Goal: Information Seeking & Learning: Find specific fact

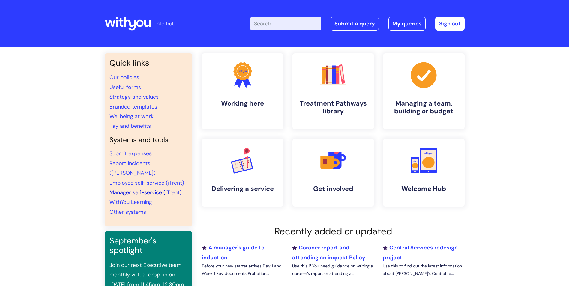
click at [152, 189] on link "Manager self-service (iTrent)" at bounding box center [145, 192] width 72 height 7
click at [296, 19] on input "Enter your search term here..." at bounding box center [285, 23] width 70 height 13
drag, startPoint x: 276, startPoint y: 25, endPoint x: 272, endPoint y: 24, distance: 3.7
click at [276, 25] on input "Enter your search term here..." at bounding box center [285, 23] width 70 height 13
type input "bank"
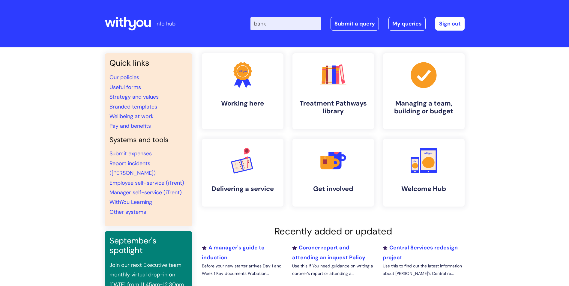
click button "Search" at bounding box center [0, 0] width 0 height 0
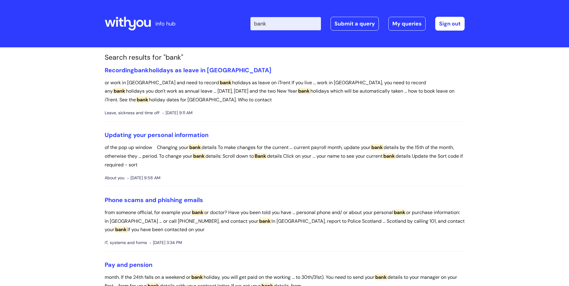
click at [289, 25] on input "bank" at bounding box center [285, 23] width 70 height 13
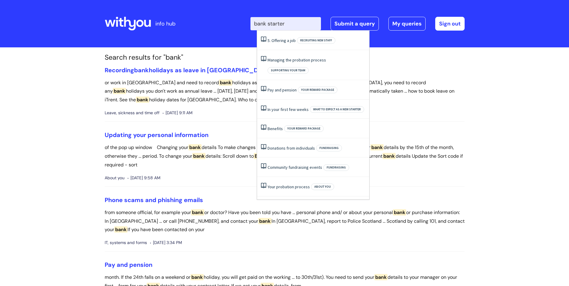
type input "bank starter"
click button "Search" at bounding box center [0, 0] width 0 height 0
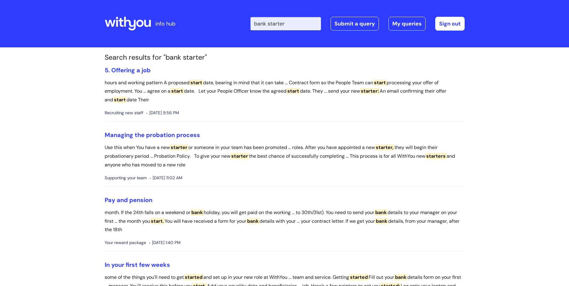
drag, startPoint x: 293, startPoint y: 24, endPoint x: 274, endPoint y: 25, distance: 18.9
click at [274, 25] on input "bank starter" at bounding box center [285, 23] width 70 height 13
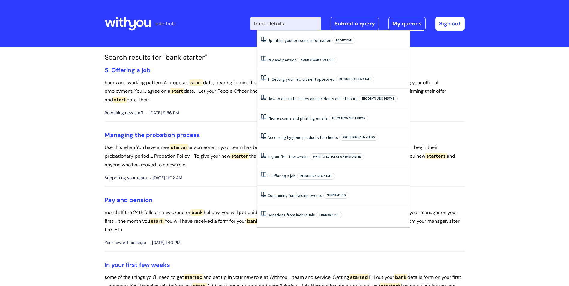
type input "bank details"
click button "Search" at bounding box center [0, 0] width 0 height 0
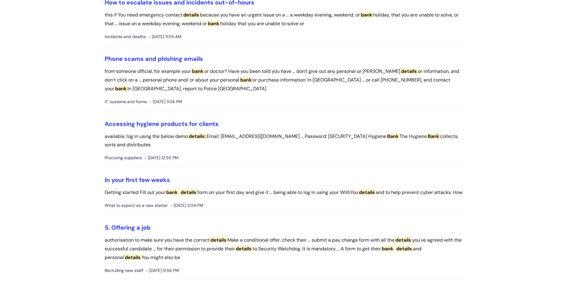
scroll to position [300, 0]
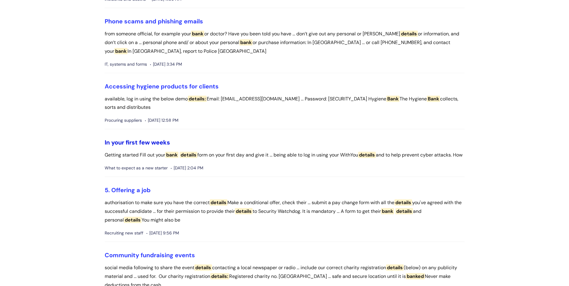
click at [150, 141] on link "In your first few weeks" at bounding box center [137, 142] width 65 height 8
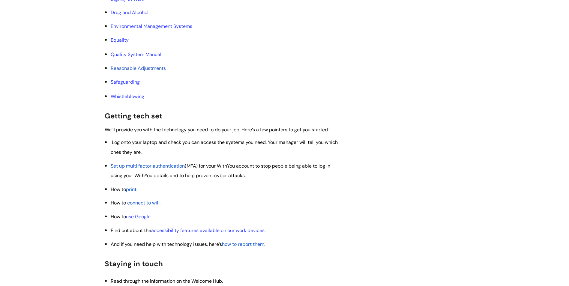
scroll to position [322, 0]
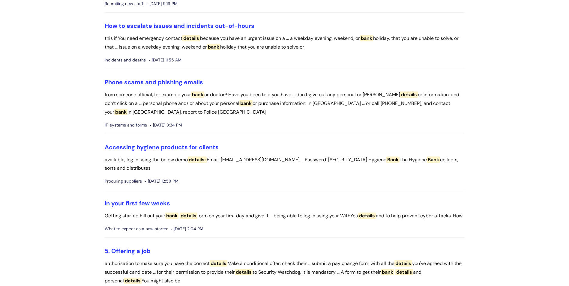
scroll to position [209, 0]
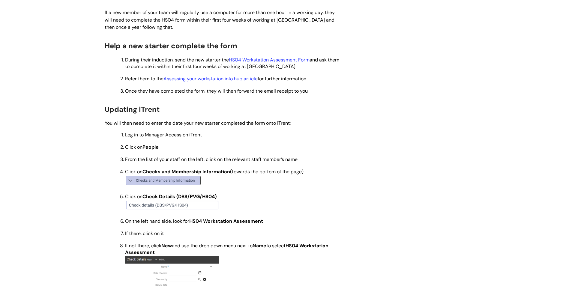
scroll to position [180, 0]
